Goal: Transaction & Acquisition: Purchase product/service

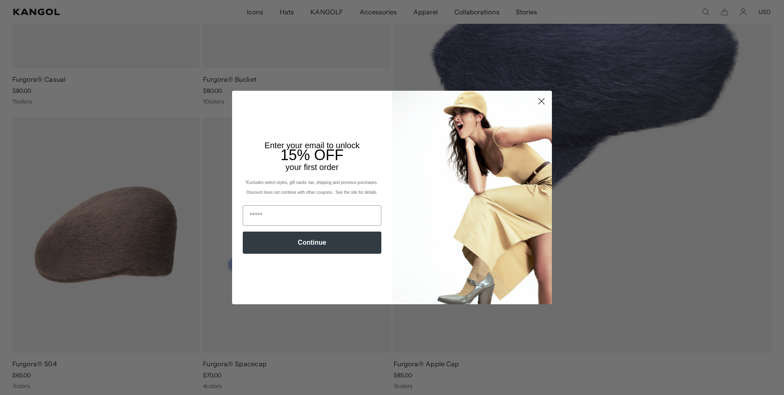
click at [535, 102] on circle "Close dialog" at bounding box center [542, 101] width 14 height 14
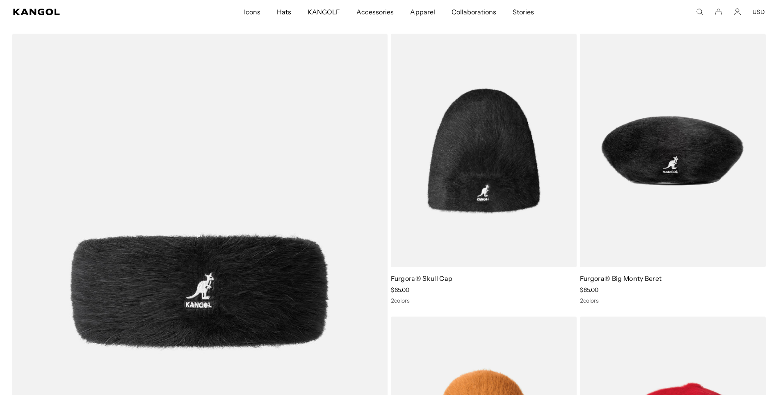
scroll to position [615, 0]
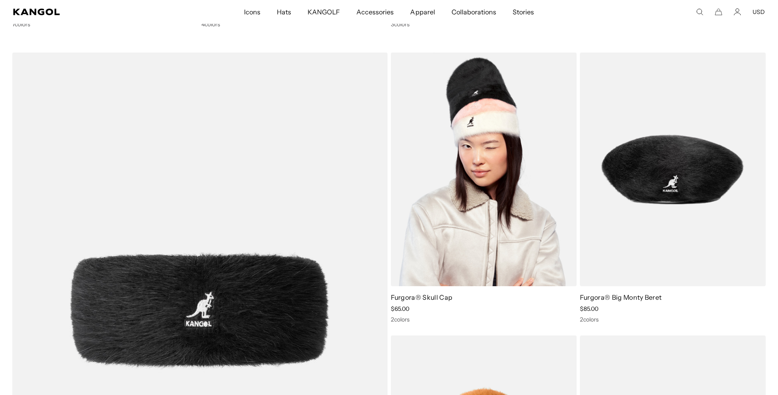
click at [493, 180] on img at bounding box center [484, 169] width 186 height 233
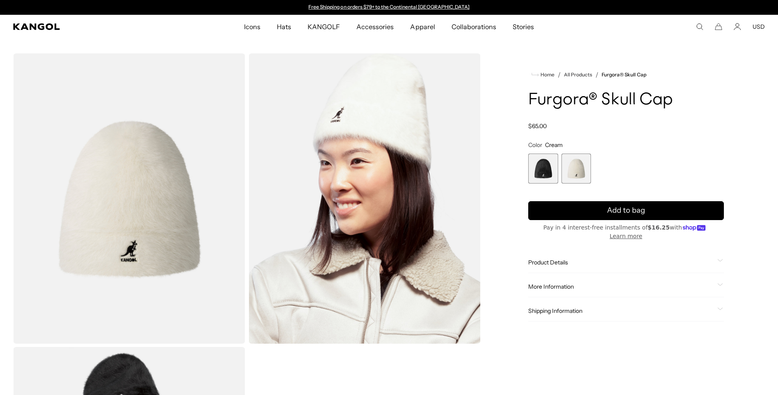
scroll to position [0, 169]
